Goal: Task Accomplishment & Management: Use online tool/utility

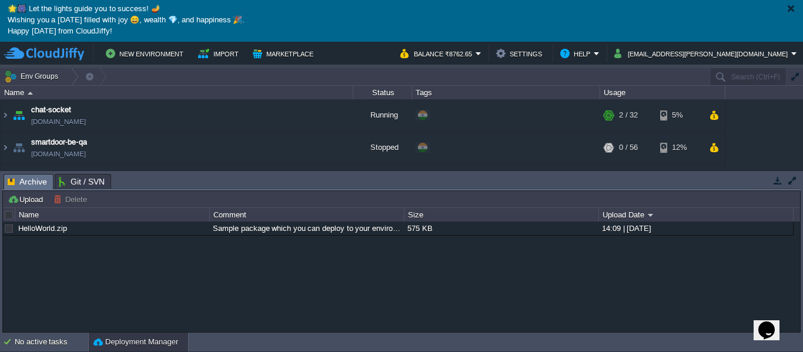
click at [789, 6] on div at bounding box center [790, 8] width 9 height 9
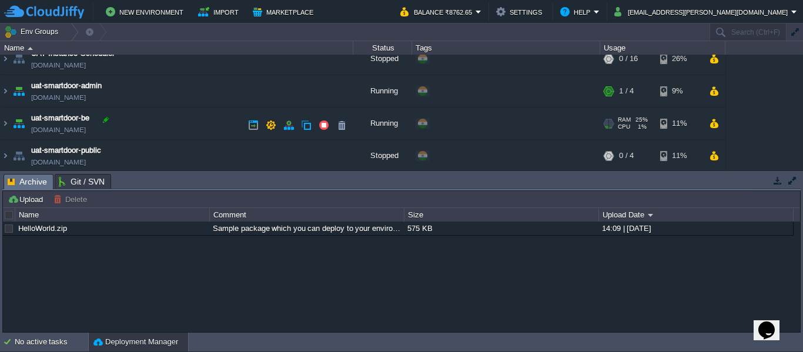
scroll to position [141, 0]
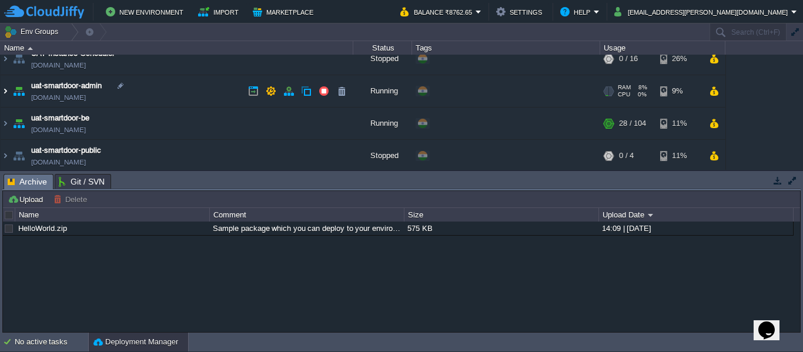
click at [1, 92] on img at bounding box center [5, 91] width 9 height 32
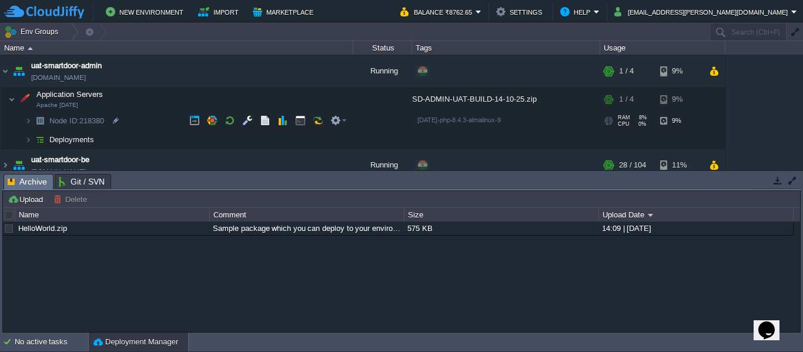
scroll to position [163, 0]
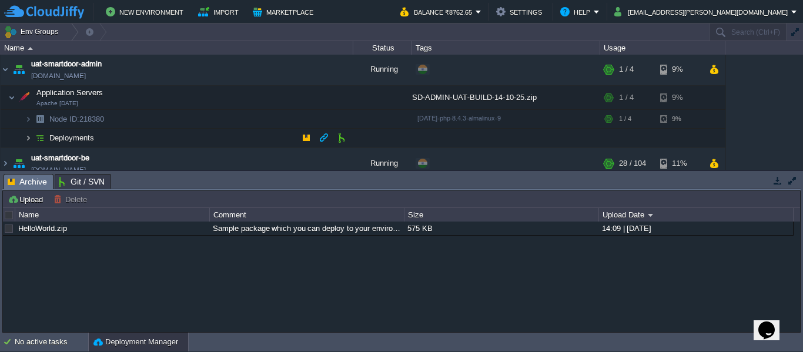
click at [26, 134] on img at bounding box center [28, 138] width 7 height 18
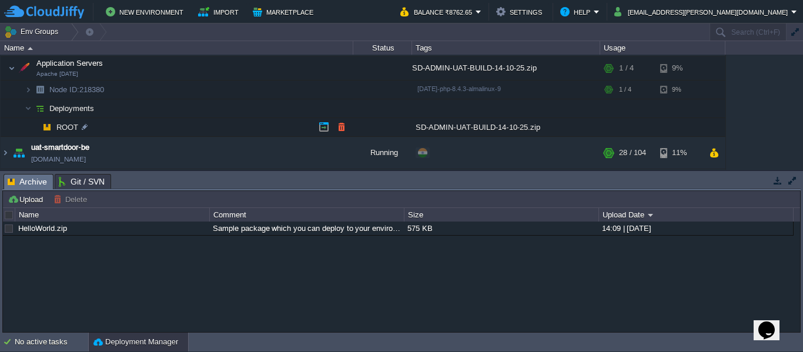
scroll to position [193, 0]
click at [342, 122] on button "button" at bounding box center [341, 126] width 11 height 11
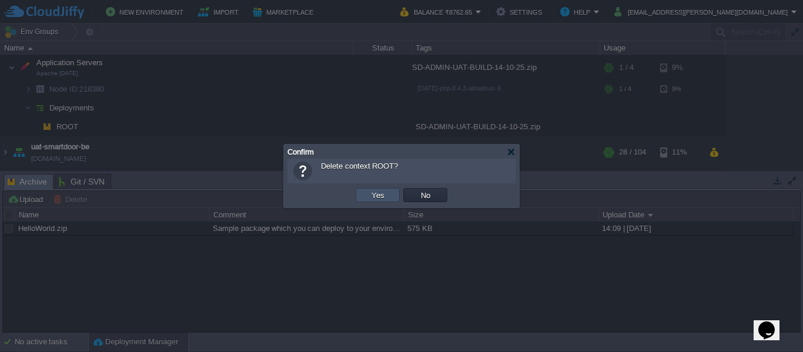
click at [376, 195] on button "Yes" at bounding box center [378, 195] width 20 height 11
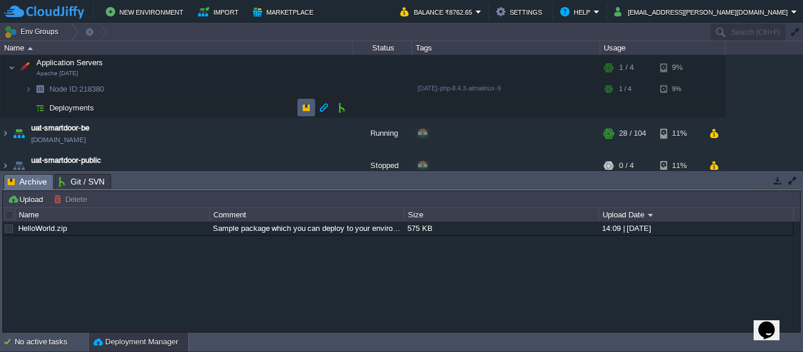
click at [305, 101] on td at bounding box center [306, 108] width 18 height 18
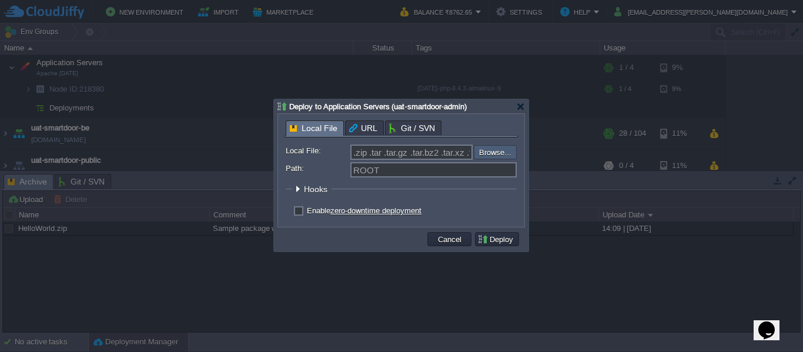
click at [492, 153] on input "file" at bounding box center [442, 152] width 149 height 14
type input "C:\fakepath\SD-ADMIN-UAT-BUILD-15-10-25.zip"
type input "SD-ADMIN-UAT-BUILD-15-10-25.zip"
click at [501, 242] on button "Deploy" at bounding box center [496, 239] width 39 height 11
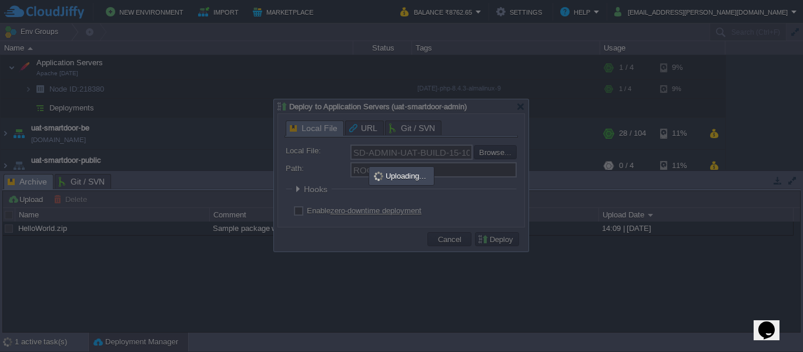
scroll to position [0, 0]
